Goal: Navigation & Orientation: Find specific page/section

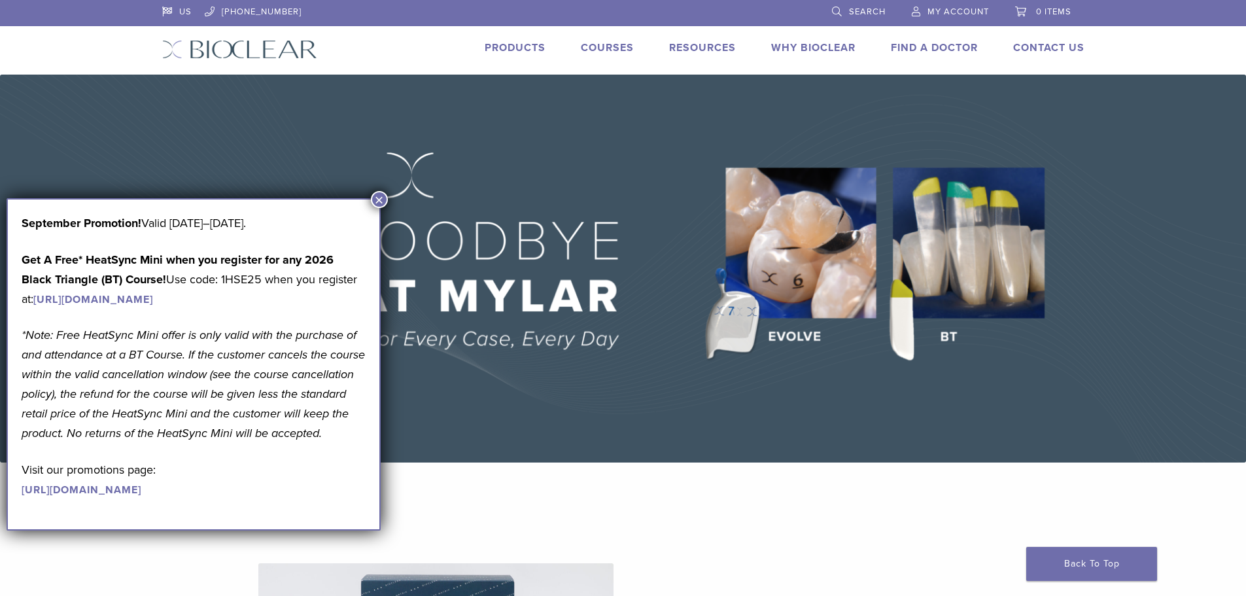
click at [608, 448] on img at bounding box center [623, 269] width 1246 height 388
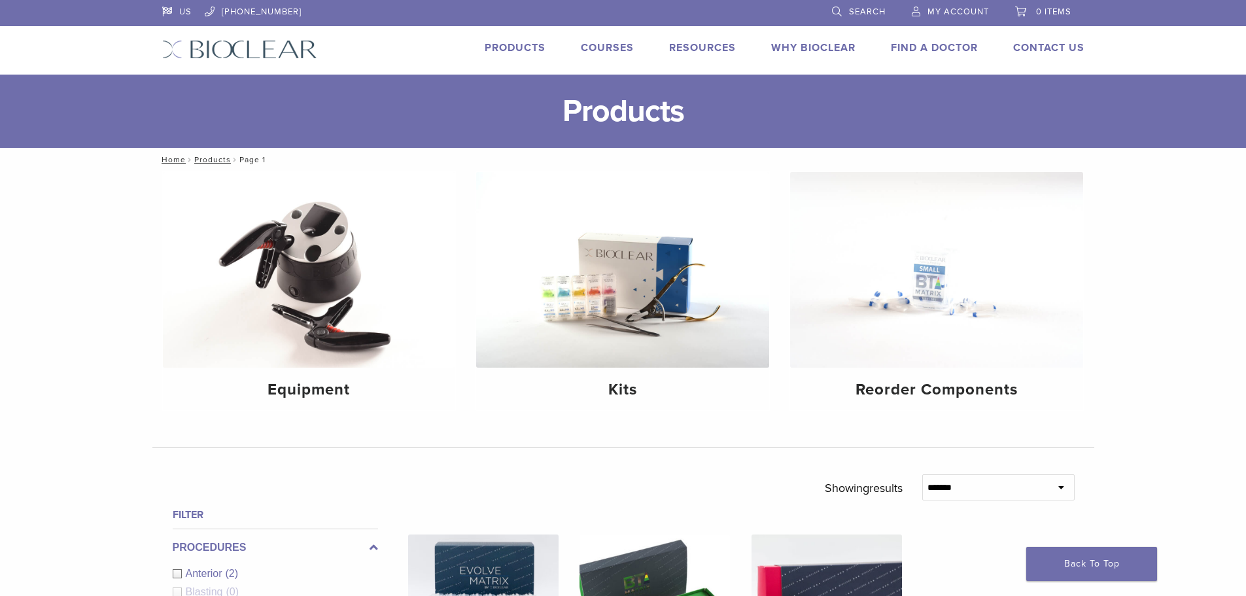
click at [258, 54] on img at bounding box center [239, 49] width 155 height 19
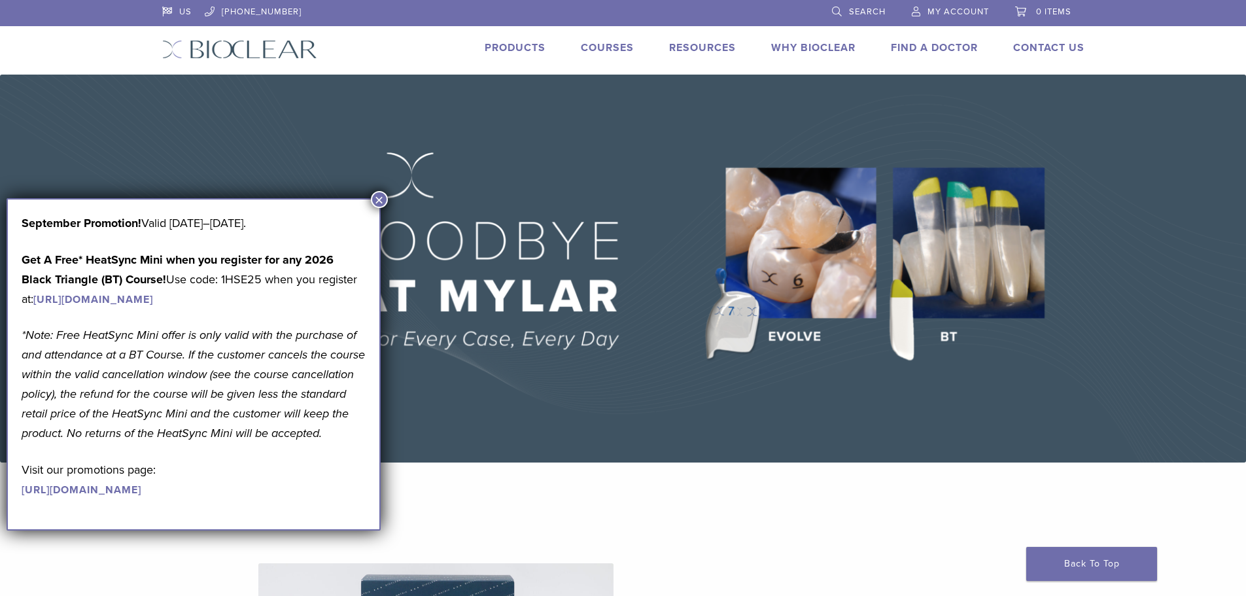
click at [375, 199] on button "×" at bounding box center [379, 199] width 17 height 17
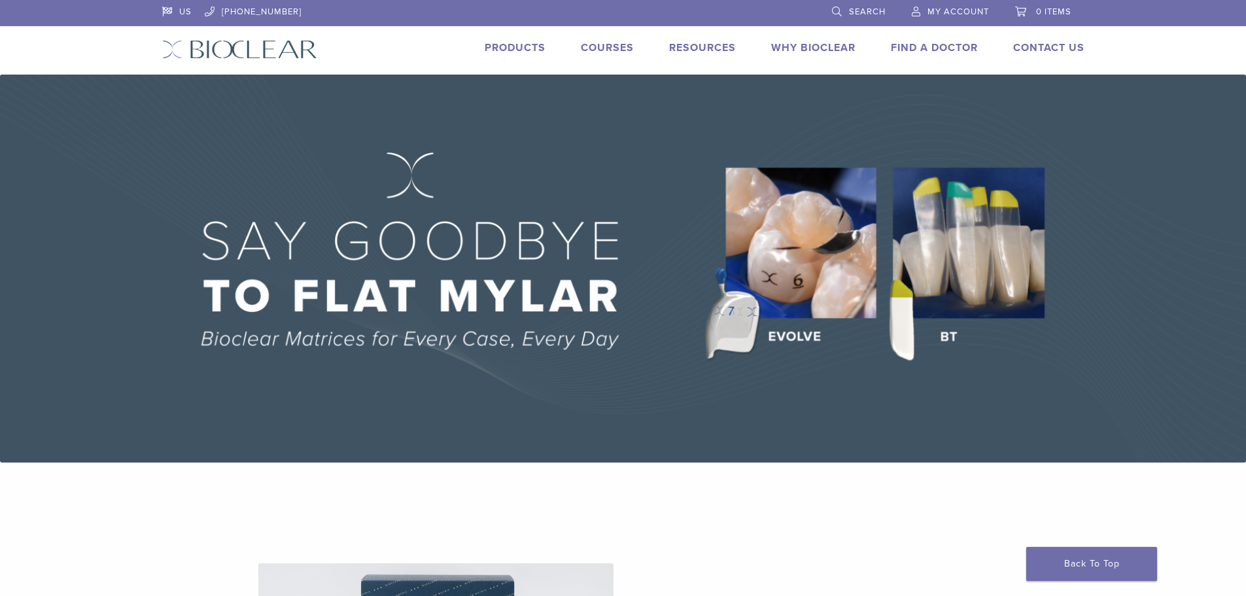
click at [786, 51] on link "Why Bioclear" at bounding box center [813, 47] width 84 height 13
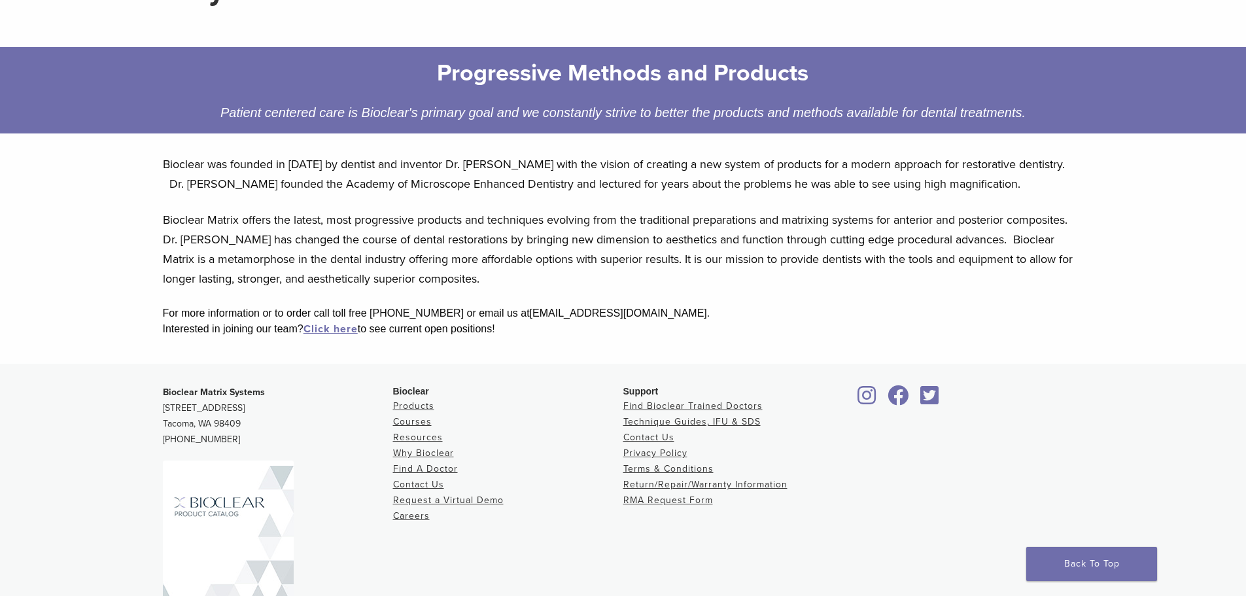
scroll to position [236, 0]
